Goal: Navigation & Orientation: Find specific page/section

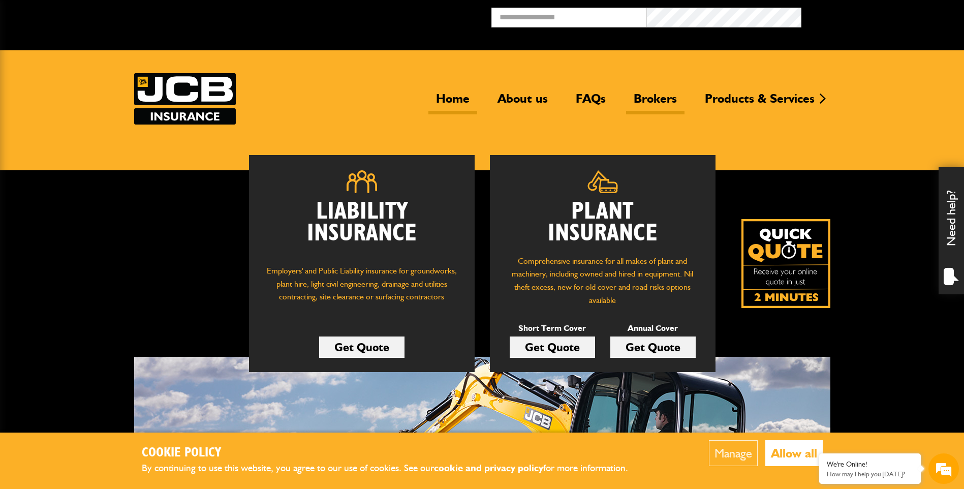
click at [663, 101] on link "Brokers" at bounding box center [655, 102] width 58 height 23
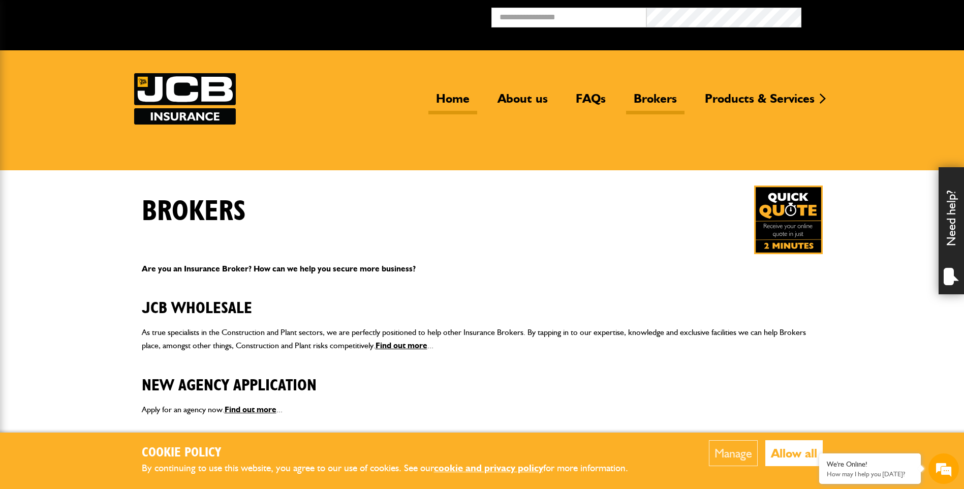
click at [462, 101] on link "Home" at bounding box center [452, 102] width 49 height 23
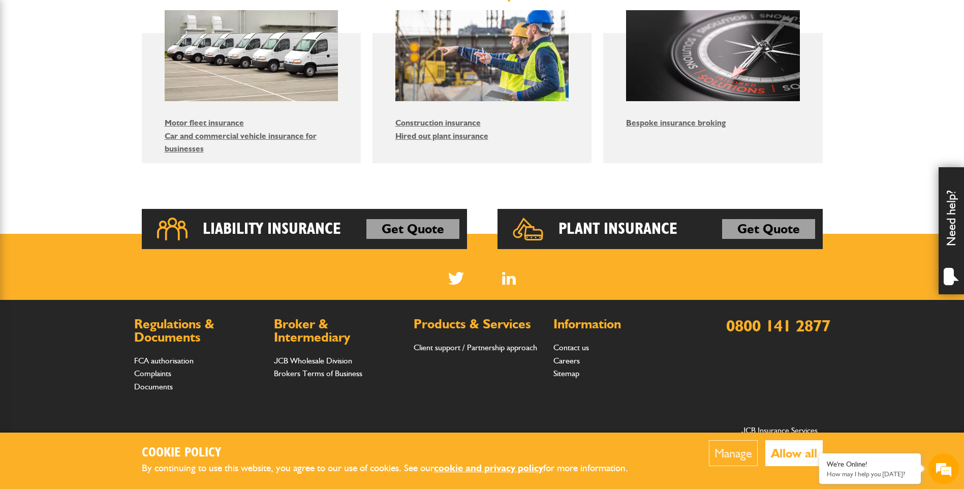
scroll to position [708, 0]
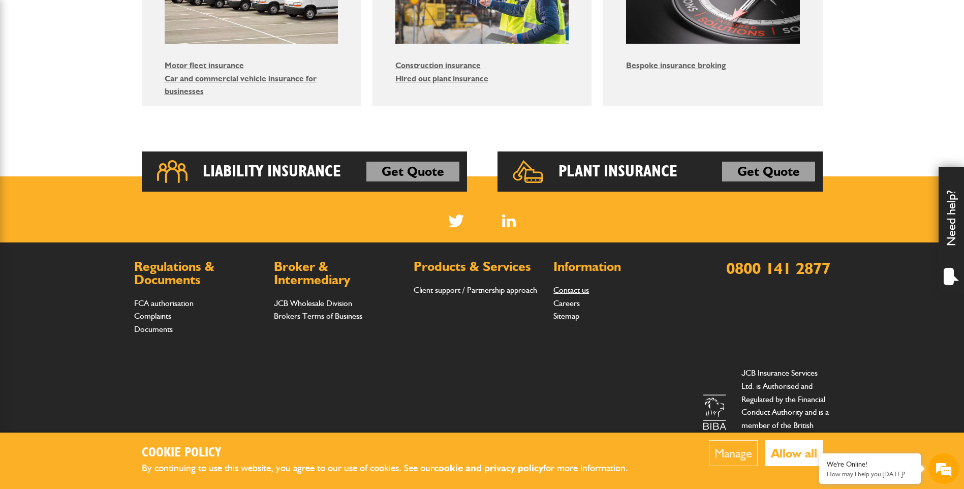
click at [580, 287] on link "Contact us" at bounding box center [571, 290] width 36 height 10
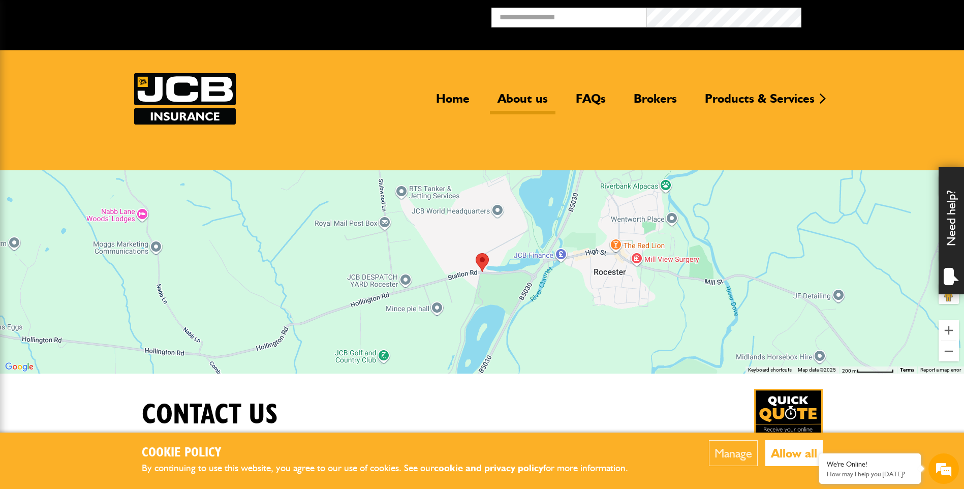
click at [527, 92] on link "About us" at bounding box center [523, 102] width 66 height 23
